Goal: Task Accomplishment & Management: Use online tool/utility

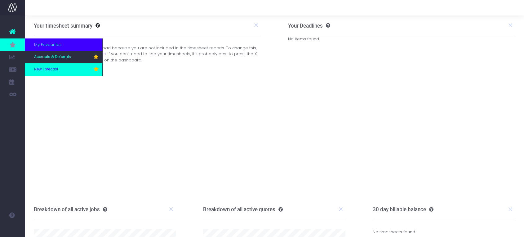
click at [46, 70] on span "New Forecast" at bounding box center [46, 70] width 24 height 6
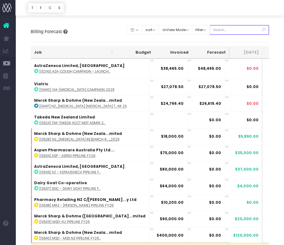
click at [238, 32] on input "text" at bounding box center [238, 30] width 59 height 10
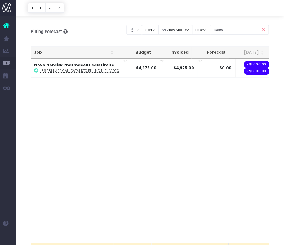
click at [217, 144] on div "Job Budget Invoiced Forecast Aug 25 Sep 25 Oct 25 Nov 25 Dec 25 Jan 26 Feb 26 M…" at bounding box center [150, 151] width 238 height 184
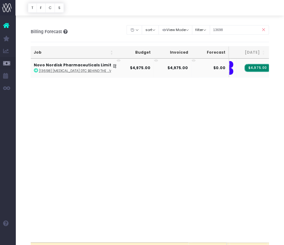
click at [249, 66] on span "$4,975.00" at bounding box center [257, 68] width 26 height 8
drag, startPoint x: 235, startPoint y: 27, endPoint x: 200, endPoint y: 27, distance: 35.3
click at [200, 27] on div "Clear Filters Hide Aug 2025 Sep 2025 Oct 2025 Nov 2025 Dec 2025 Jan 2026 Feb 20…" at bounding box center [198, 30] width 142 height 13
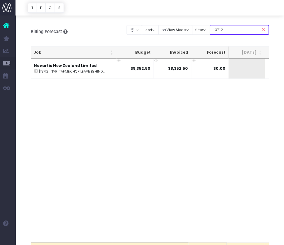
scroll to position [0, 101]
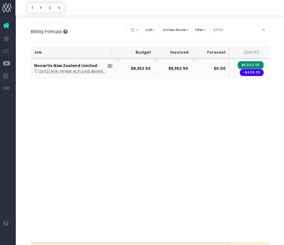
click at [246, 62] on span "$5,553.00" at bounding box center [250, 65] width 26 height 8
drag, startPoint x: 228, startPoint y: 31, endPoint x: 211, endPoint y: 32, distance: 17.4
click at [210, 32] on div "Clear Filters Hide Aug 2025 Sep 2025 Oct 2025 Nov 2025 Dec 2025 Jan 2026 Feb 20…" at bounding box center [198, 30] width 142 height 13
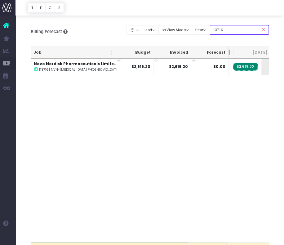
scroll to position [0, 50]
click at [247, 66] on span "$2,619.00" at bounding box center [255, 67] width 25 height 8
drag, startPoint x: 232, startPoint y: 29, endPoint x: 206, endPoint y: 37, distance: 27.2
click at [206, 37] on div "Clear Filters Hide Aug 2025 Sep 2025 Oct 2025 Nov 2025 Dec 2025 Jan 2026 Feb 20…" at bounding box center [198, 32] width 142 height 17
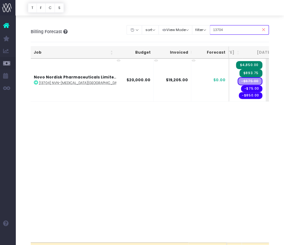
scroll to position [0, 64]
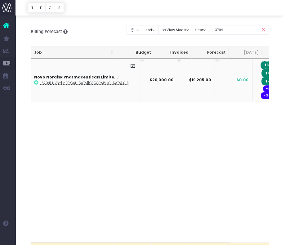
click at [260, 64] on span "$3,305.00" at bounding box center [273, 65] width 26 height 8
drag, startPoint x: 238, startPoint y: 29, endPoint x: 198, endPoint y: 28, distance: 39.7
click at [198, 28] on div "Clear Filters Hide Aug 2025 Sep 2025 Oct 2025 Nov 2025 Dec 2025 Jan 2026 Feb 20…" at bounding box center [198, 30] width 142 height 13
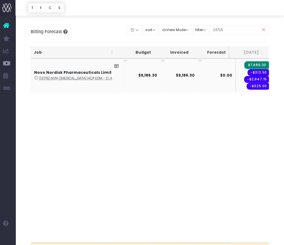
click at [246, 63] on span "$7,686.00" at bounding box center [257, 65] width 26 height 8
click at [242, 32] on input "13715" at bounding box center [238, 30] width 59 height 10
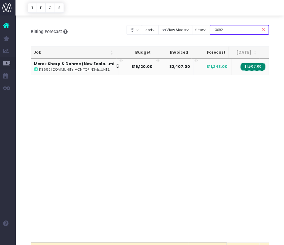
scroll to position [0, 14]
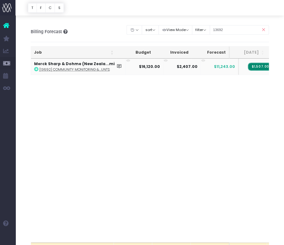
click at [249, 66] on span "$1,507.00" at bounding box center [260, 67] width 25 height 8
click at [235, 31] on input "13692" at bounding box center [238, 30] width 59 height 10
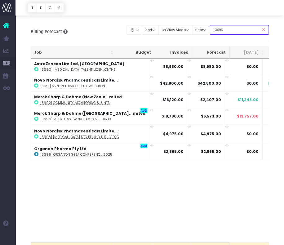
type input "13696"
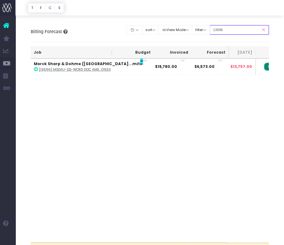
scroll to position [0, 11]
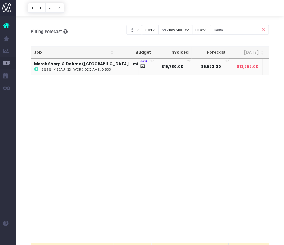
click at [270, 64] on span "$2,220.00" at bounding box center [283, 67] width 26 height 8
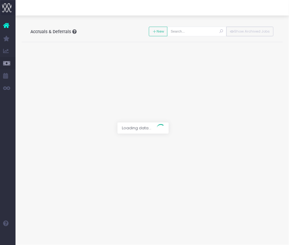
type input "[13698] Wegovy DTC Behind the Scenes Video"
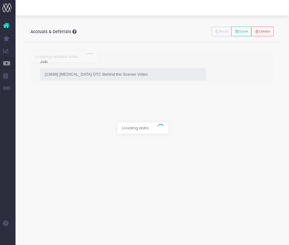
type input "Invoice INV-5091 / 08 Oct 25 / $4,975.00"
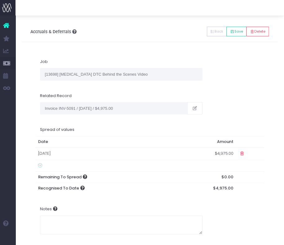
click at [76, 151] on td "29 Sep 2025" at bounding box center [103, 153] width 136 height 12
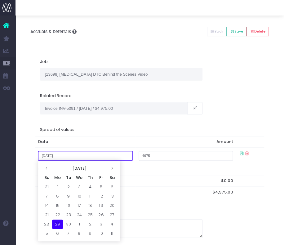
click at [90, 151] on input "[DATE]" at bounding box center [85, 156] width 94 height 10
click at [46, 167] on icon at bounding box center [46, 167] width 3 height 3
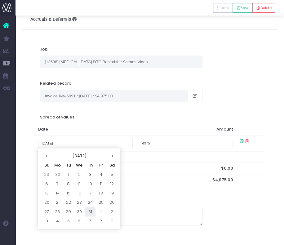
click at [92, 210] on td "31" at bounding box center [90, 211] width 11 height 9
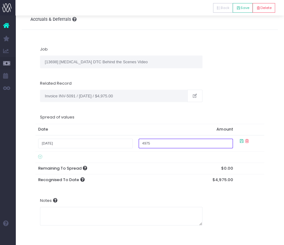
type input "July 31, 2025"
click at [149, 170] on th "$0.00" at bounding box center [185, 168] width 100 height 11
click at [239, 141] on icon at bounding box center [241, 140] width 5 height 5
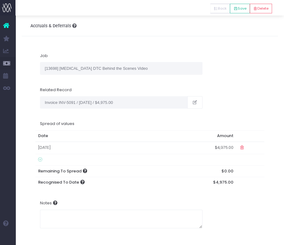
scroll to position [5, 0]
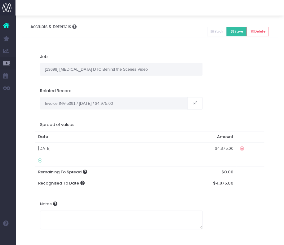
click at [238, 30] on button "Save" at bounding box center [236, 32] width 20 height 10
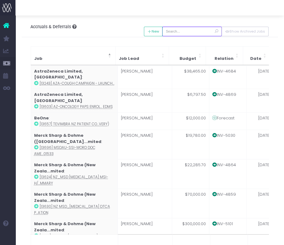
click at [186, 29] on input "text" at bounding box center [191, 32] width 59 height 10
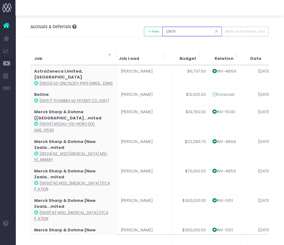
type input "13675"
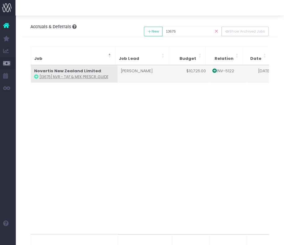
click at [138, 76] on td "[PERSON_NAME]" at bounding box center [144, 73] width 54 height 17
type input "[13675] NVR - TAF & MEK PRESCRIBERS GUIDE"
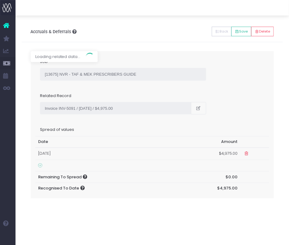
type input "Invoice INV-5122 / 30 Sep 25 / $10,725.00"
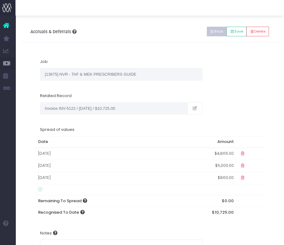
click at [213, 34] on button "Back" at bounding box center [217, 32] width 20 height 10
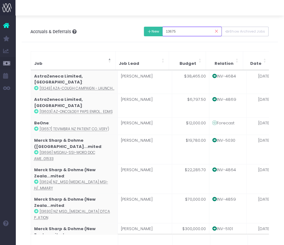
drag, startPoint x: 192, startPoint y: 30, endPoint x: 149, endPoint y: 30, distance: 43.4
click at [149, 30] on div "New Back Save Delete 13675 Show Archived Jobs" at bounding box center [206, 31] width 125 height 13
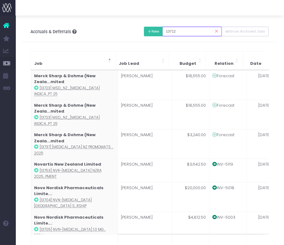
type input "13712"
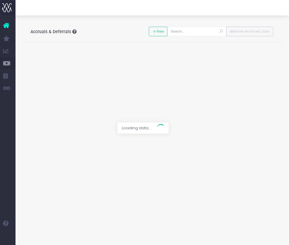
type input "[13712] NVR-TAFMEK HCP Leave Behind"
type textarea "Accrue $2,800, will bill in August"
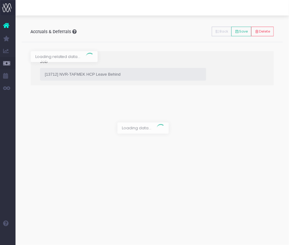
type input "Invoice INV-5025 / 29 Aug 25 / $8,352.50"
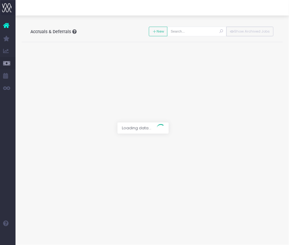
type input "[13716] NVN-[MEDICAL_DATA] Phoenix Video Updates"
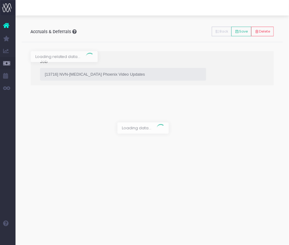
type input "Invoice INV-5089 / [DATE] / $2,619.20"
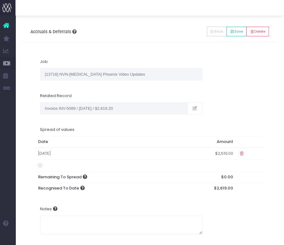
click at [80, 151] on td "29 Sep 2025" at bounding box center [104, 153] width 138 height 12
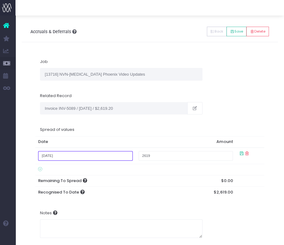
click at [79, 154] on input "September 29, 2025" at bounding box center [85, 156] width 94 height 10
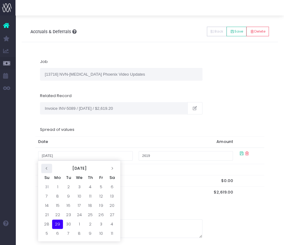
click at [47, 168] on icon at bounding box center [46, 167] width 3 height 3
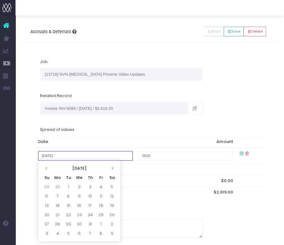
scroll to position [12, 0]
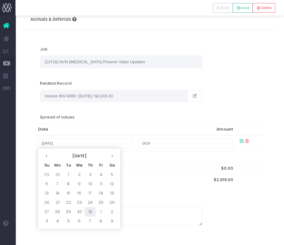
click at [88, 210] on td "31" at bounding box center [90, 211] width 11 height 9
type input "July 31, 2025"
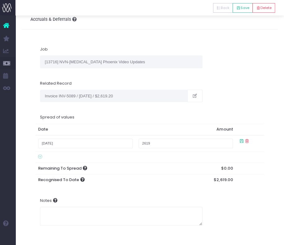
click at [122, 193] on div "Notes" at bounding box center [150, 210] width 248 height 40
click at [212, 142] on input "2619" at bounding box center [186, 144] width 94 height 10
click at [239, 143] on icon at bounding box center [241, 140] width 5 height 5
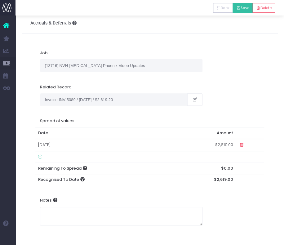
click at [244, 9] on button "Save" at bounding box center [242, 8] width 20 height 10
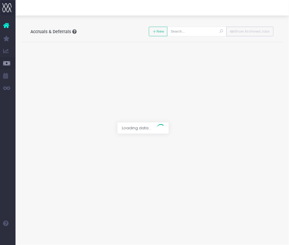
type input "[13704] NVN-[MEDICAL_DATA][GEOGRAPHIC_DATA] Sponsorship"
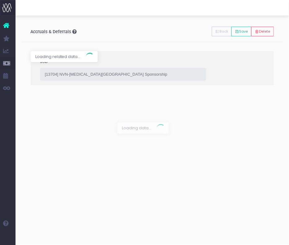
type input "Invoice INV-5018 / [DATE] / $4,805.00"
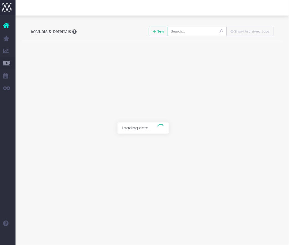
type input "[13715] NVN-Wegovy HCP EDM - DTC EDM Launch Notification"
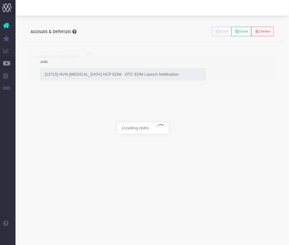
type input "Invoice INV-5050 / 31 Aug 25 / $9,186.30"
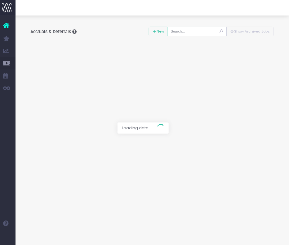
type input "[13692] Community Monitoring & Management For Social Accounts:"
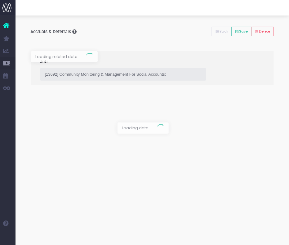
type input "Invoice INV-5040 / [DATE] / $2,407.00"
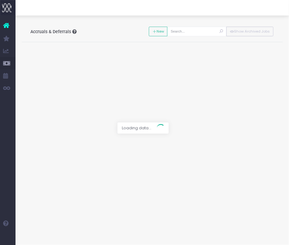
type input "[13696] MSDAU-SSI-Word Doc Amends July-Dec: AU-KEY-01533"
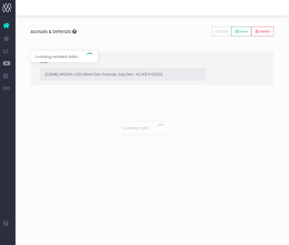
type input "Invoice INV-5030 / [DATE] / $3,020.00"
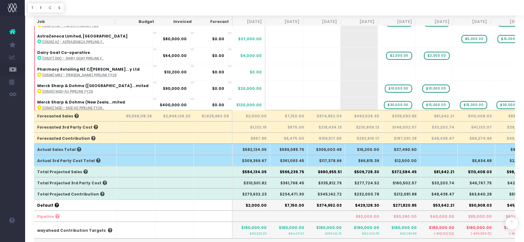
scroll to position [215, 0]
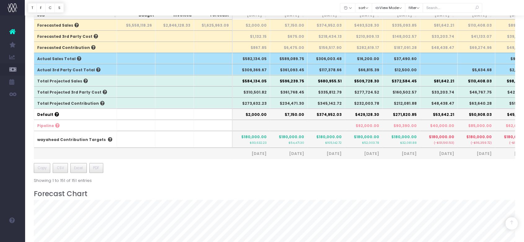
click at [288, 103] on th "$234,471.30" at bounding box center [288, 102] width 37 height 11
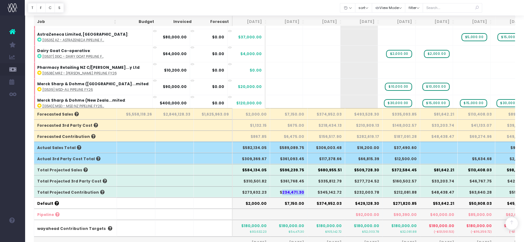
scroll to position [124, 0]
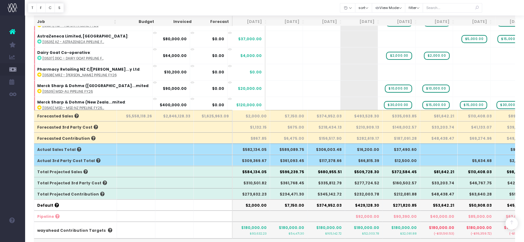
click at [288, 118] on th "$7,150.00" at bounding box center [288, 115] width 37 height 11
click at [288, 139] on th "$6,475.00" at bounding box center [288, 137] width 37 height 11
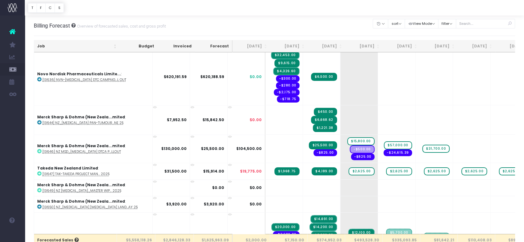
scroll to position [784, 0]
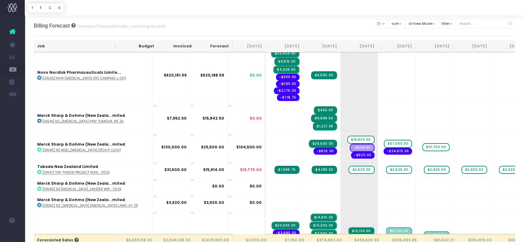
click at [285, 46] on th "[DATE]" at bounding box center [288, 46] width 37 height 12
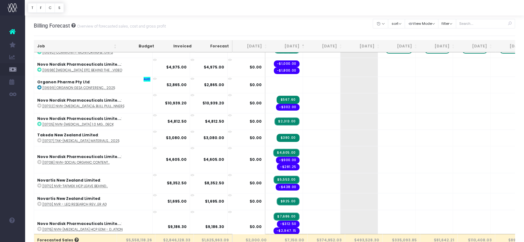
scroll to position [0, 0]
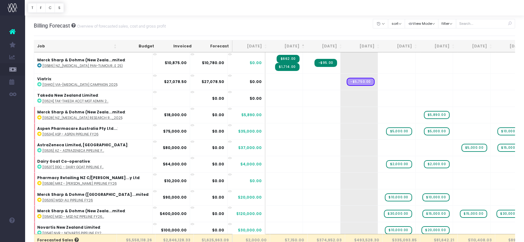
click at [285, 46] on th "[DATE]" at bounding box center [288, 46] width 37 height 12
